Goal: Find specific page/section: Find specific page/section

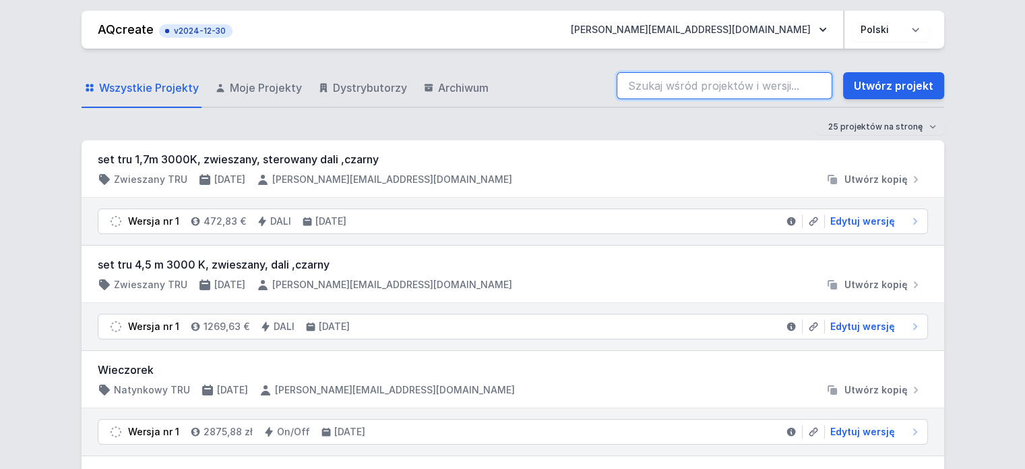
click at [675, 83] on input "search" at bounding box center [725, 85] width 216 height 27
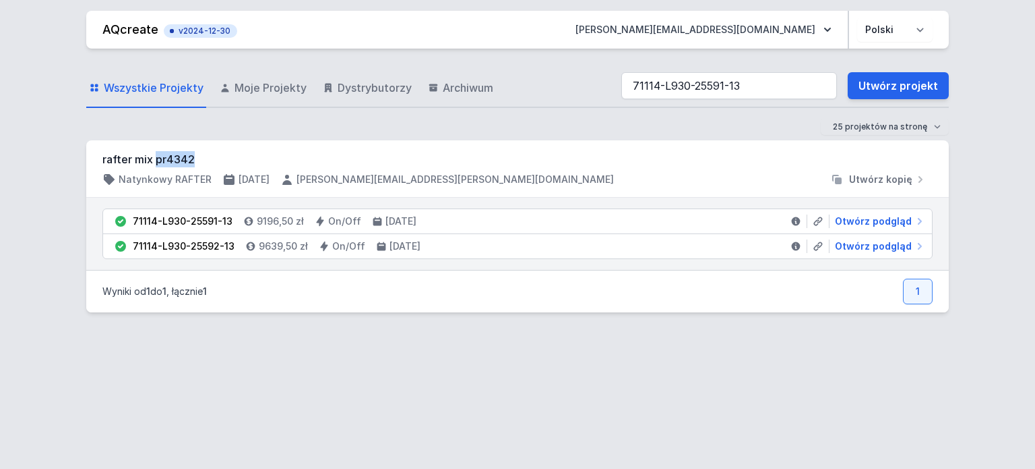
drag, startPoint x: 195, startPoint y: 160, endPoint x: 156, endPoint y: 163, distance: 39.2
click at [156, 163] on h3 "rafter mix pr4342" at bounding box center [517, 159] width 831 height 16
copy h3 "pr4342"
click at [758, 88] on input "71114-L930-25591-13" at bounding box center [730, 85] width 216 height 27
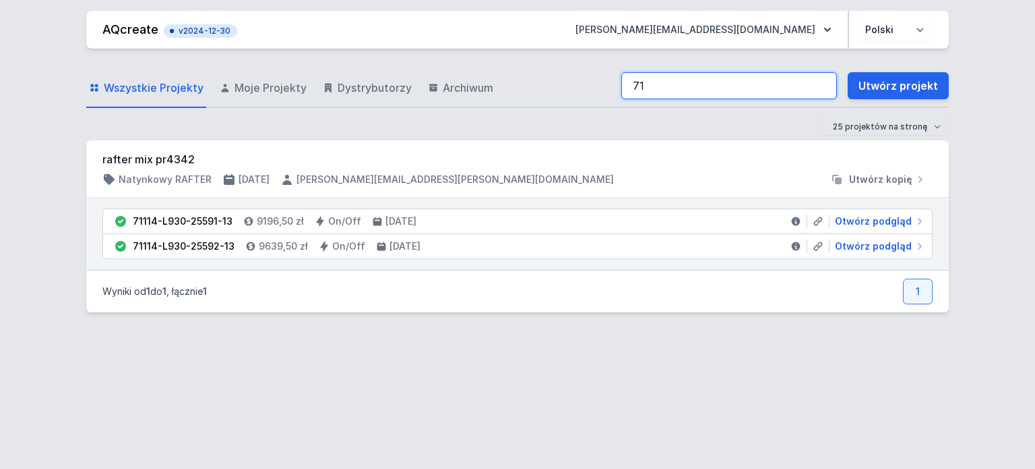
type input "7"
type input "pr4342"
click at [564, 123] on div "25 projektów na stronę 50 projektów na stronę 100 projektów na stronę" at bounding box center [517, 127] width 863 height 16
click at [745, 89] on input "pr4342" at bounding box center [730, 85] width 216 height 27
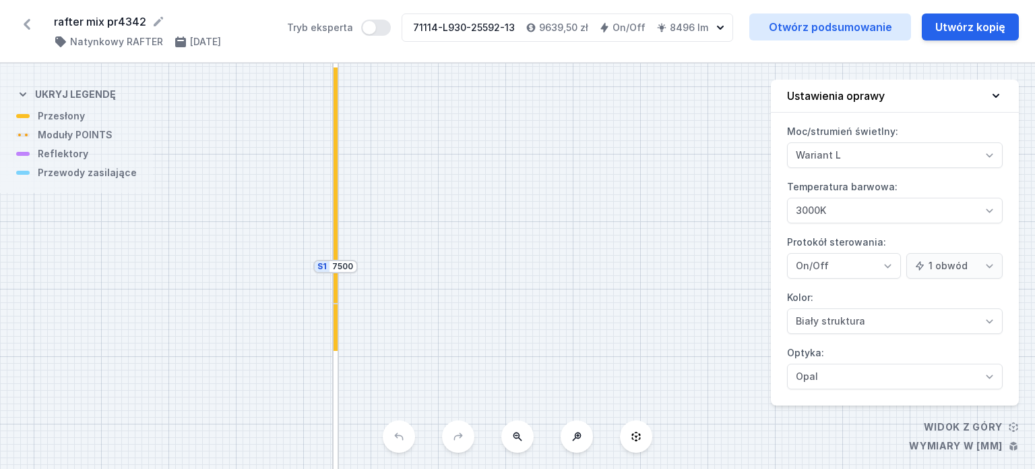
select select "3000"
click at [518, 438] on icon at bounding box center [518, 436] width 9 height 9
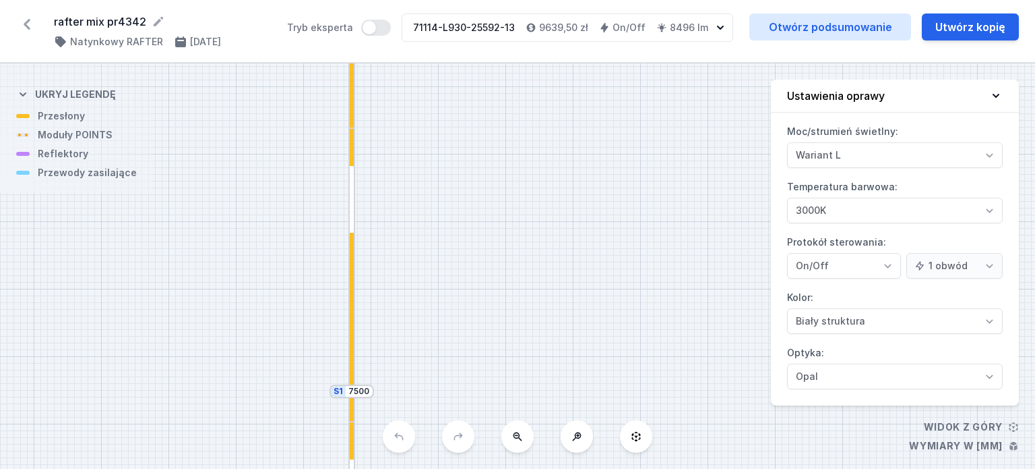
click at [518, 438] on icon at bounding box center [518, 436] width 9 height 9
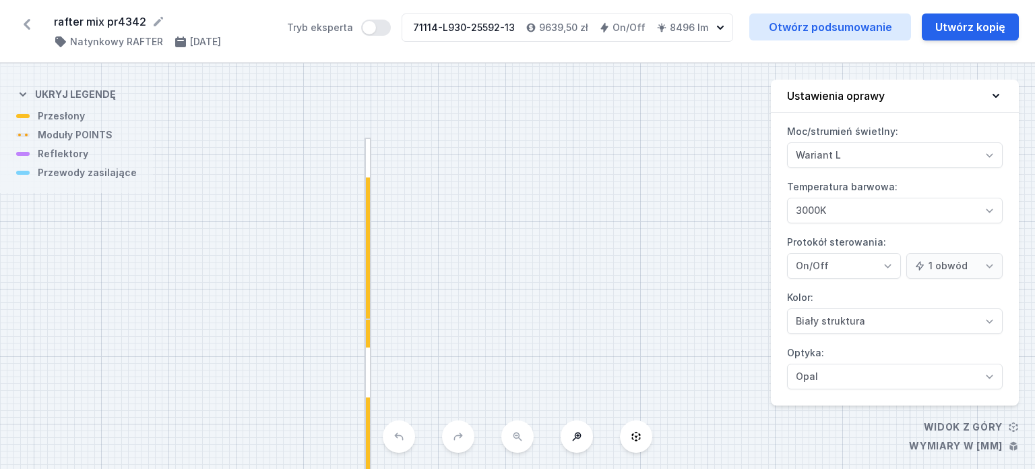
click at [518, 438] on div "S2 2200 S1 7500" at bounding box center [517, 265] width 1035 height 405
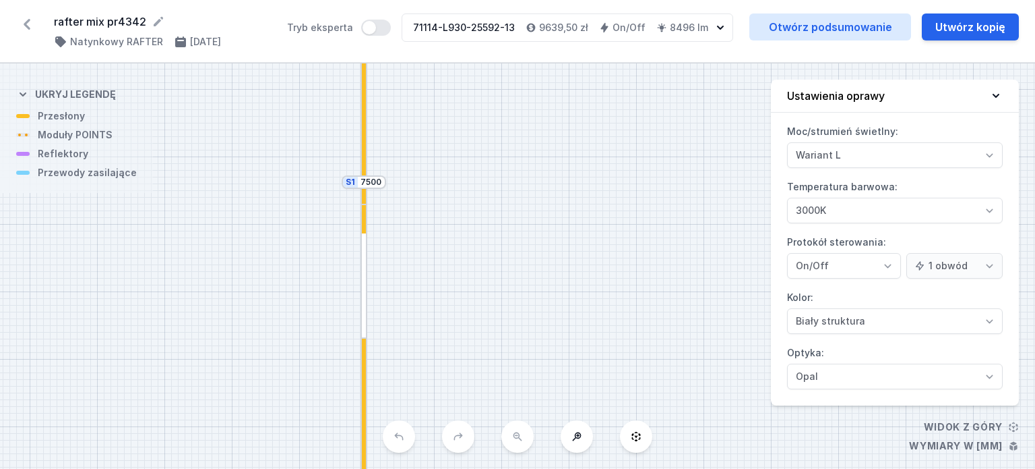
drag, startPoint x: 521, startPoint y: 327, endPoint x: 517, endPoint y: 63, distance: 264.3
click at [517, 63] on div "rafter mix pr4342 ( 11376 /v 2 ) Natynkowy RAFTER [DATE] Tryb eksperta 71114-L9…" at bounding box center [517, 234] width 1035 height 469
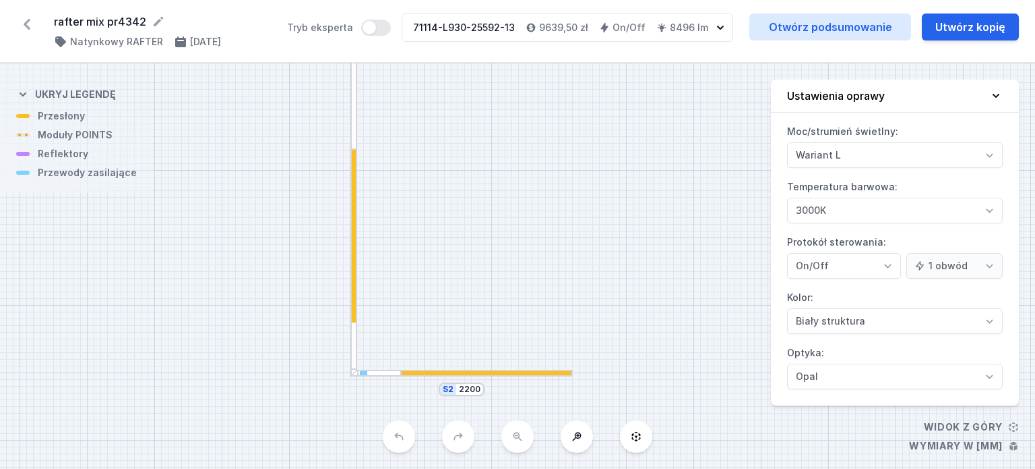
drag, startPoint x: 500, startPoint y: 252, endPoint x: 496, endPoint y: 157, distance: 95.1
click at [496, 157] on div "S2 2200 S1 7500" at bounding box center [517, 265] width 1035 height 405
click at [30, 24] on icon at bounding box center [27, 24] width 22 height 22
